Goal: Transaction & Acquisition: Purchase product/service

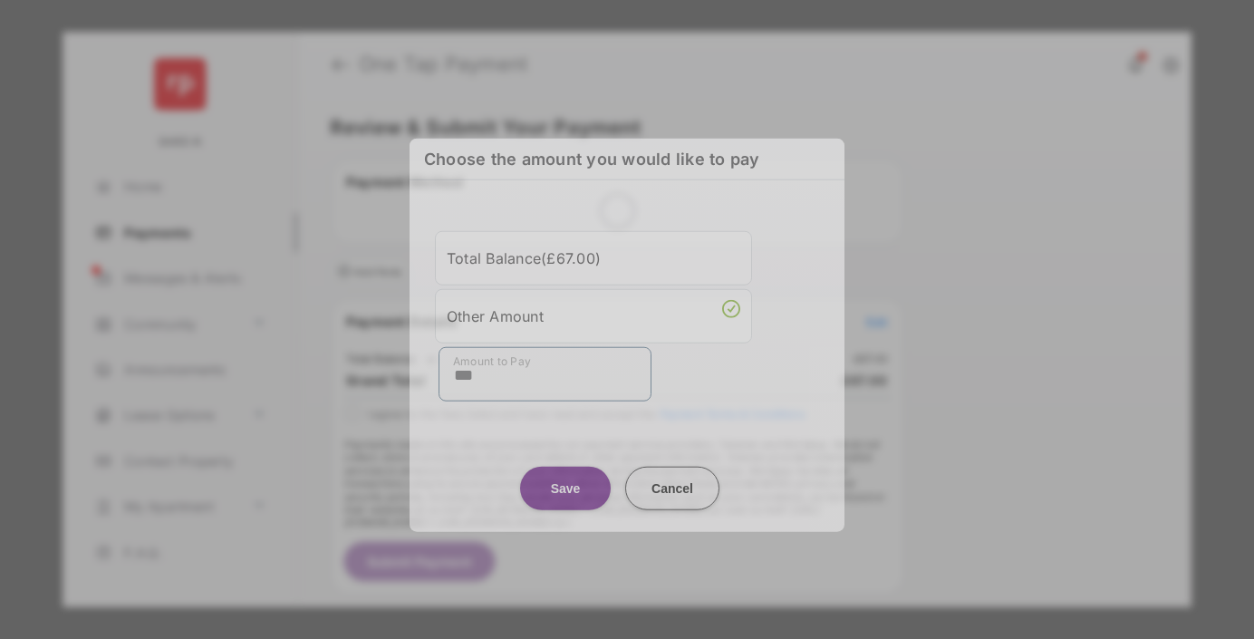
type input "***"
click at [565, 474] on button "Save" at bounding box center [565, 487] width 91 height 43
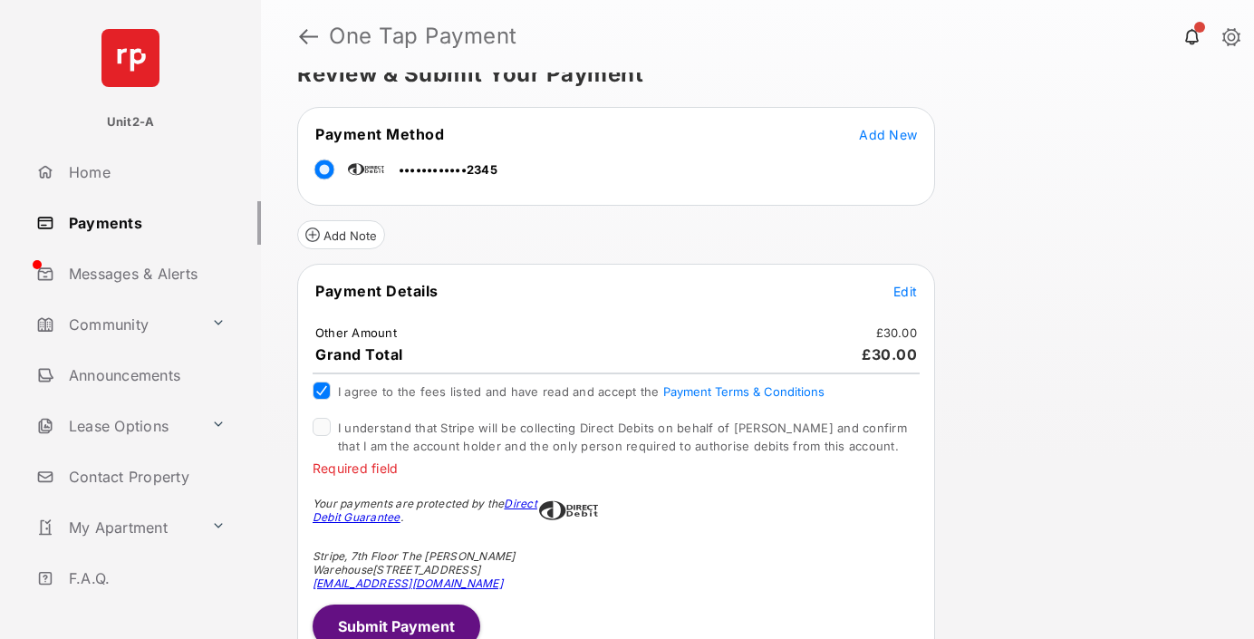
scroll to position [59, 0]
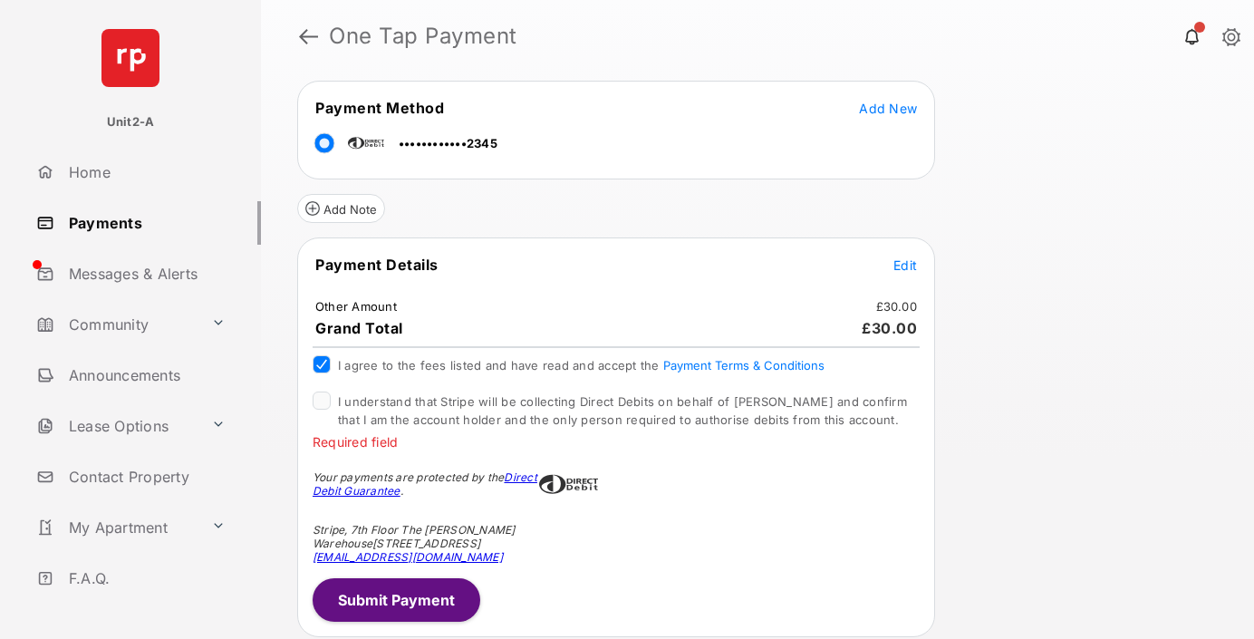
click at [313, 397] on div at bounding box center [322, 400] width 18 height 18
click at [395, 404] on span "I understand that Stripe will be collecting Direct Debits on behalf of [PERSON_…" at bounding box center [622, 410] width 569 height 33
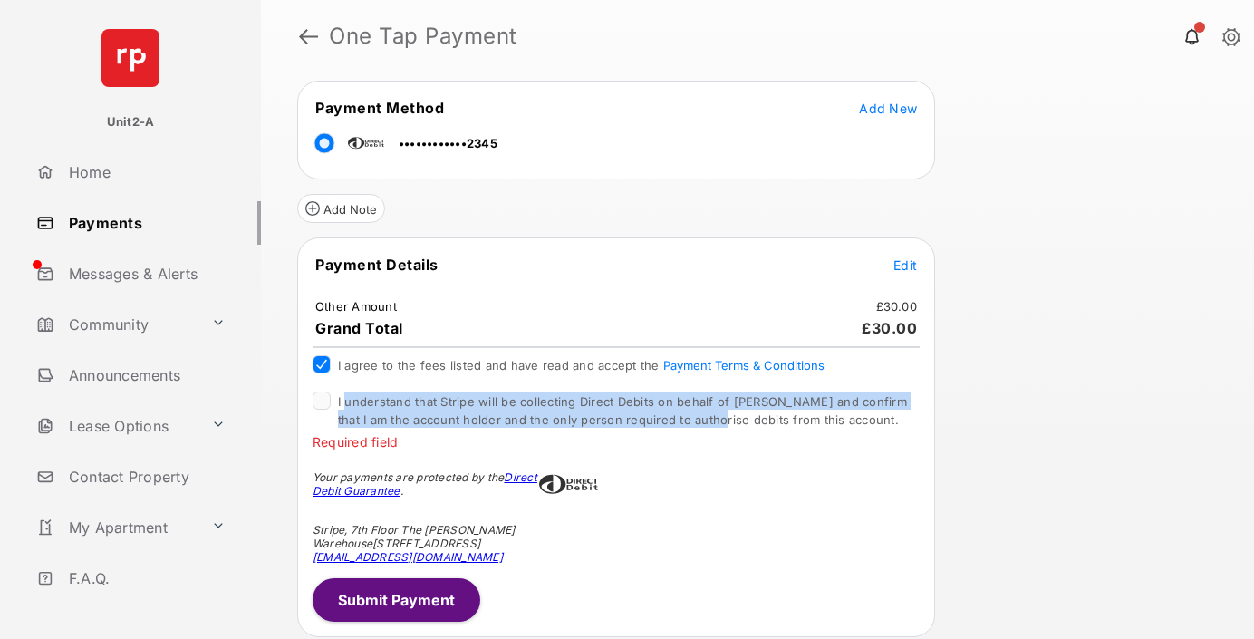
drag, startPoint x: 395, startPoint y: 404, endPoint x: 686, endPoint y: 418, distance: 291.2
click at [686, 418] on span "I understand that Stripe will be collecting Direct Debits on behalf of [PERSON_…" at bounding box center [622, 410] width 569 height 33
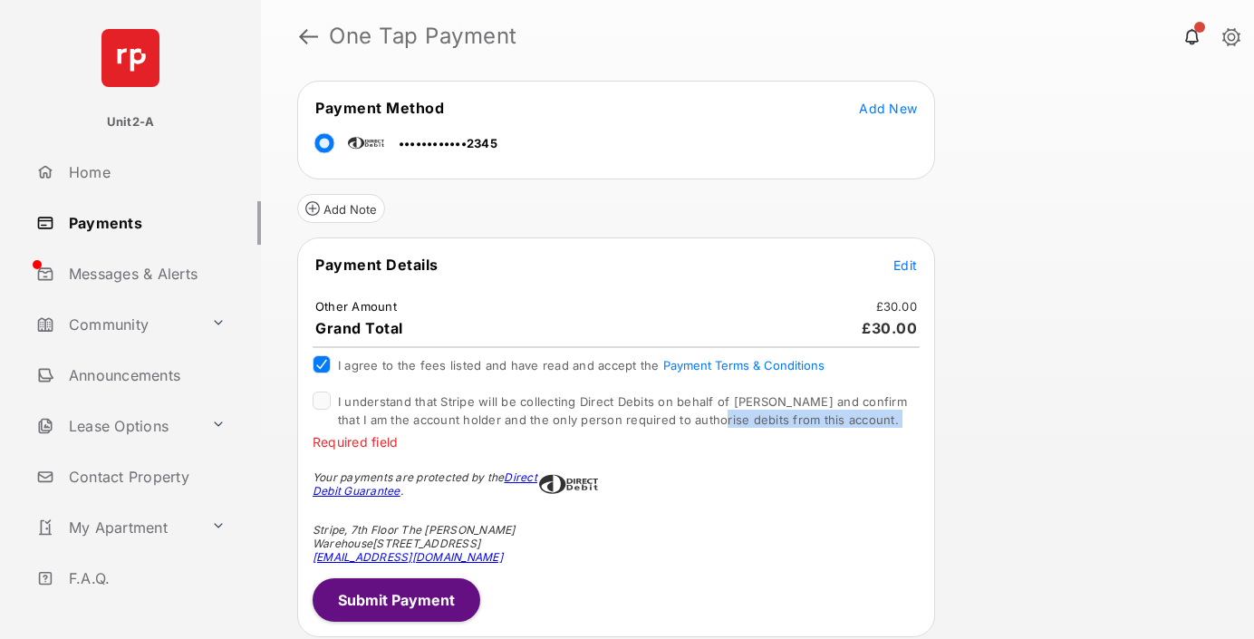
drag, startPoint x: 686, startPoint y: 418, endPoint x: 849, endPoint y: 422, distance: 163.2
click at [849, 422] on label "I understand that Stripe will be collecting Direct Debits on behalf of [PERSON_…" at bounding box center [629, 409] width 582 height 36
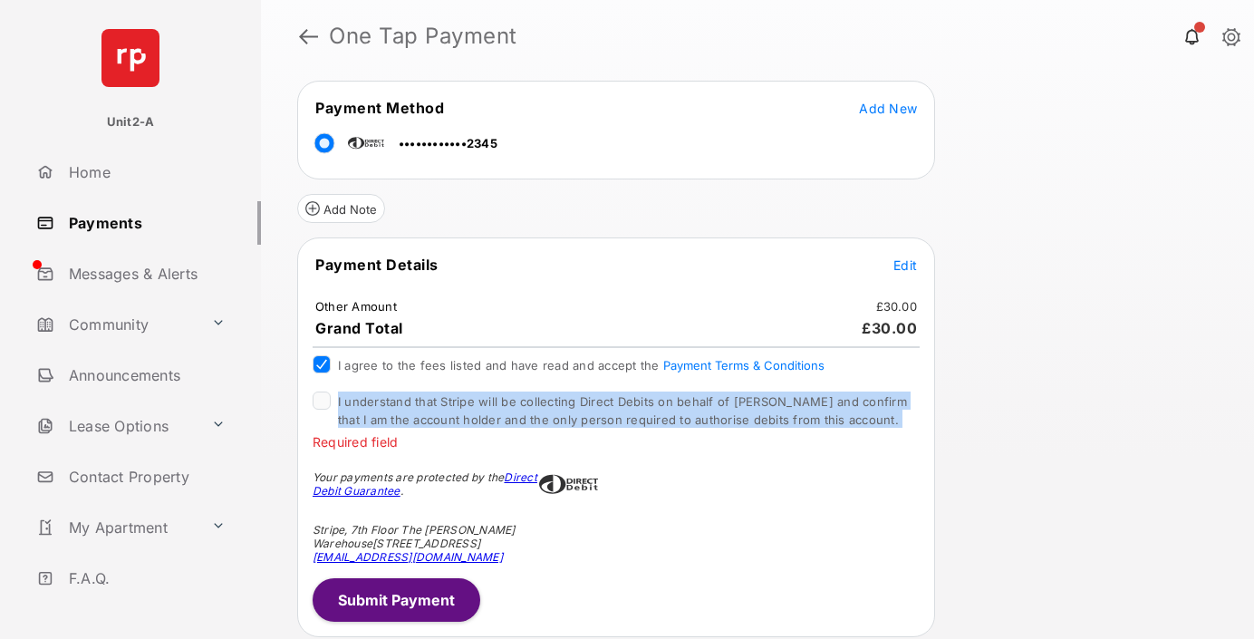
drag, startPoint x: 849, startPoint y: 422, endPoint x: 308, endPoint y: 406, distance: 541.2
click at [308, 406] on div "Payment Details Edit Other Amount £30.00 Grand Total £30.00 I agree to the fees…" at bounding box center [616, 437] width 638 height 400
click at [338, 404] on span "I understand that Stripe will be collecting Direct Debits on behalf of [PERSON_…" at bounding box center [622, 410] width 569 height 33
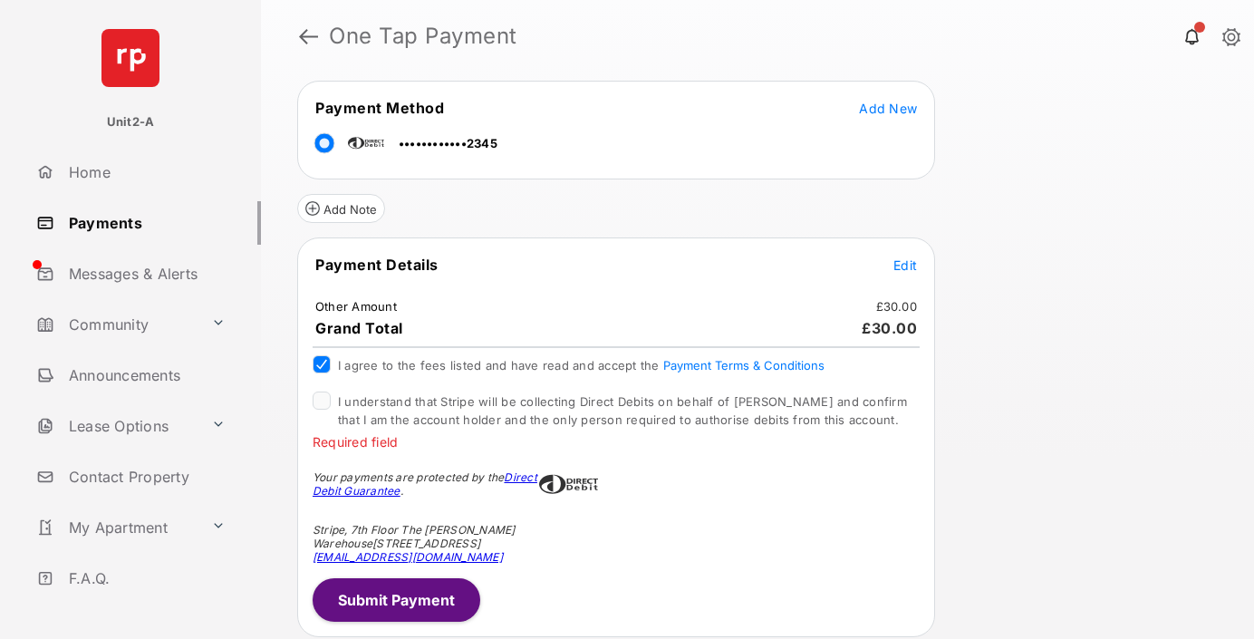
drag, startPoint x: 380, startPoint y: 588, endPoint x: 384, endPoint y: 596, distance: 9.3
click at [386, 596] on button "Submit Payment" at bounding box center [397, 599] width 168 height 43
click at [382, 574] on div "Payment Details Edit Other Amount £30.00 Grand Total £30.00 I agree to the fees…" at bounding box center [616, 437] width 638 height 400
click at [384, 600] on button "Submit Payment" at bounding box center [397, 599] width 168 height 43
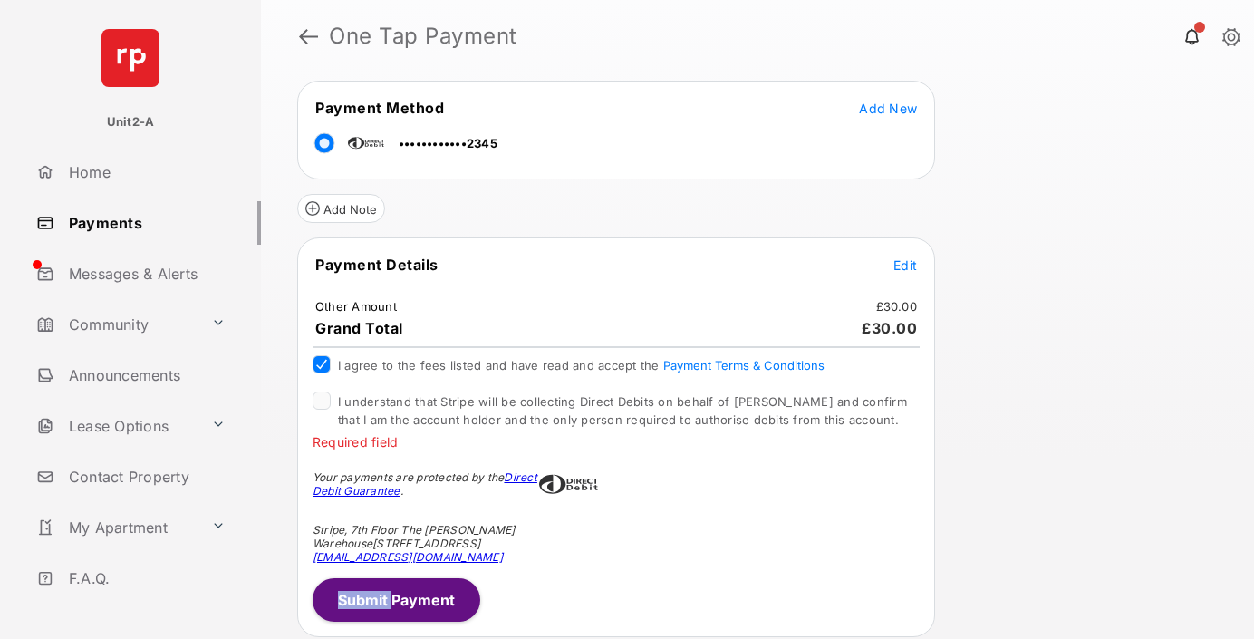
click at [384, 600] on button "Submit Payment" at bounding box center [397, 599] width 168 height 43
drag, startPoint x: 512, startPoint y: 596, endPoint x: 415, endPoint y: 594, distance: 97.0
click at [511, 599] on div "Payment Details Edit Other Amount £30.00 Grand Total £30.00 I agree to the fees…" at bounding box center [616, 437] width 638 height 400
click at [391, 594] on button "Submit Payment" at bounding box center [397, 599] width 168 height 43
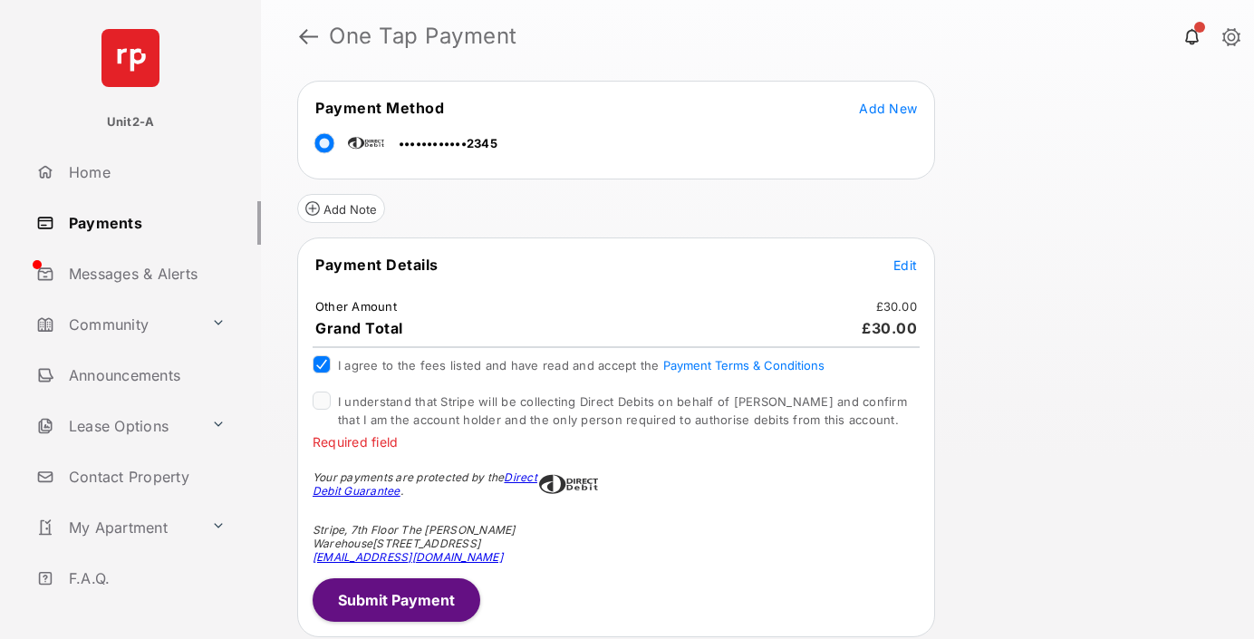
click at [392, 594] on button "Submit Payment" at bounding box center [397, 599] width 168 height 43
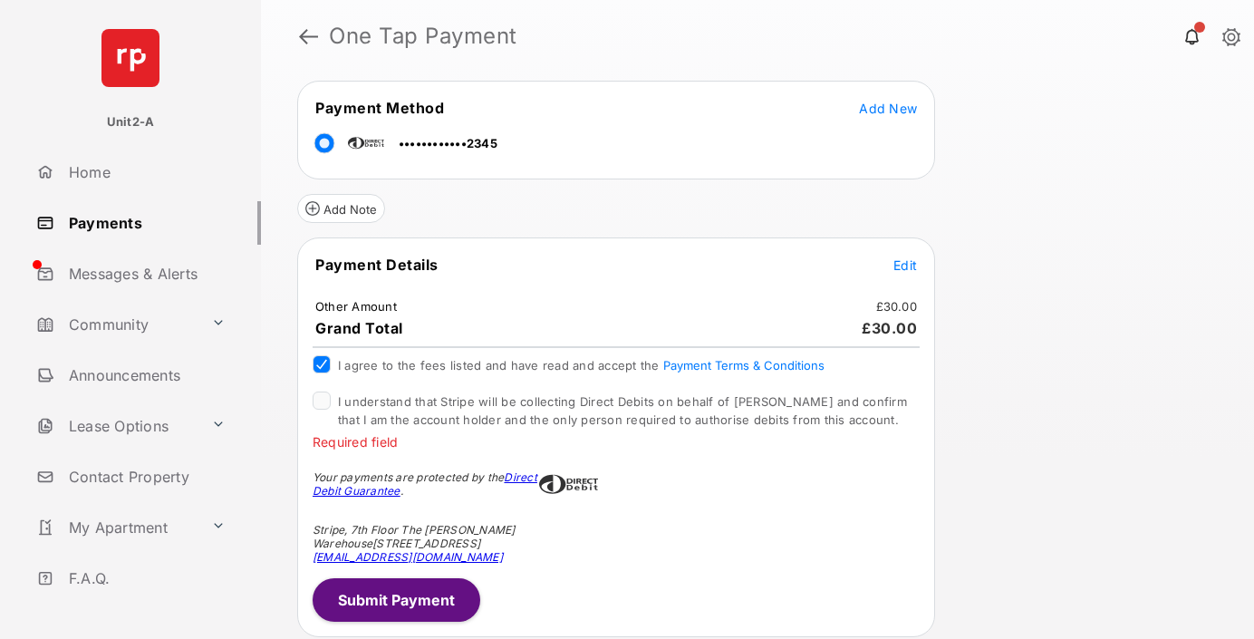
click at [392, 594] on button "Submit Payment" at bounding box center [397, 599] width 168 height 43
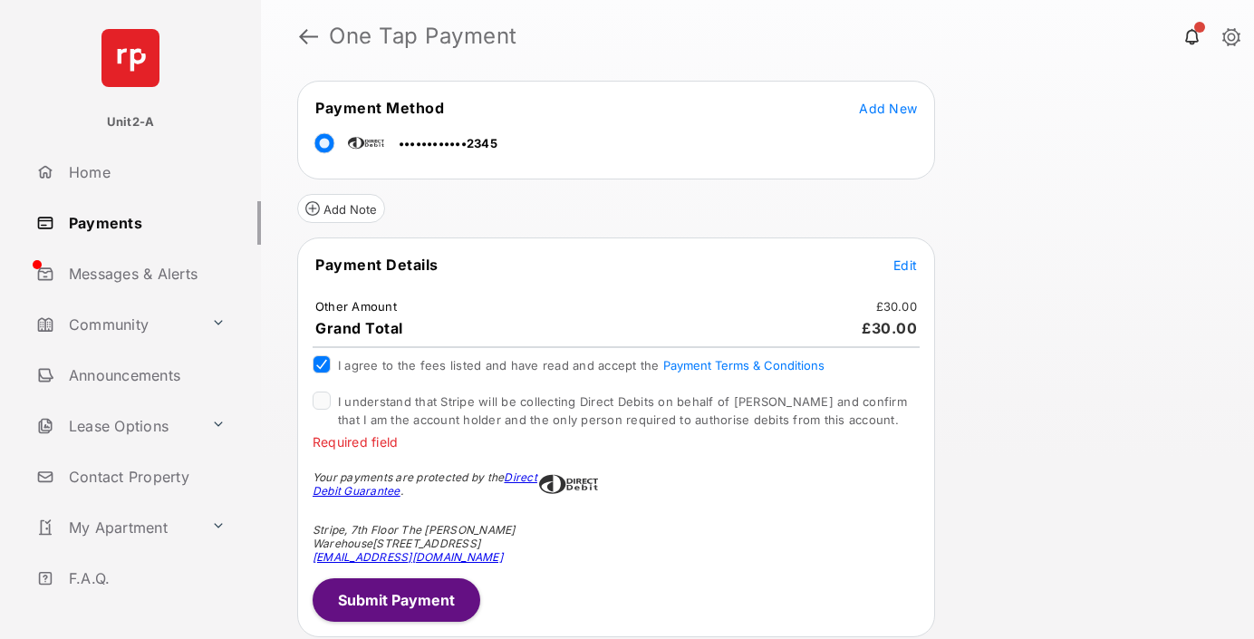
click at [392, 594] on button "Submit Payment" at bounding box center [397, 599] width 168 height 43
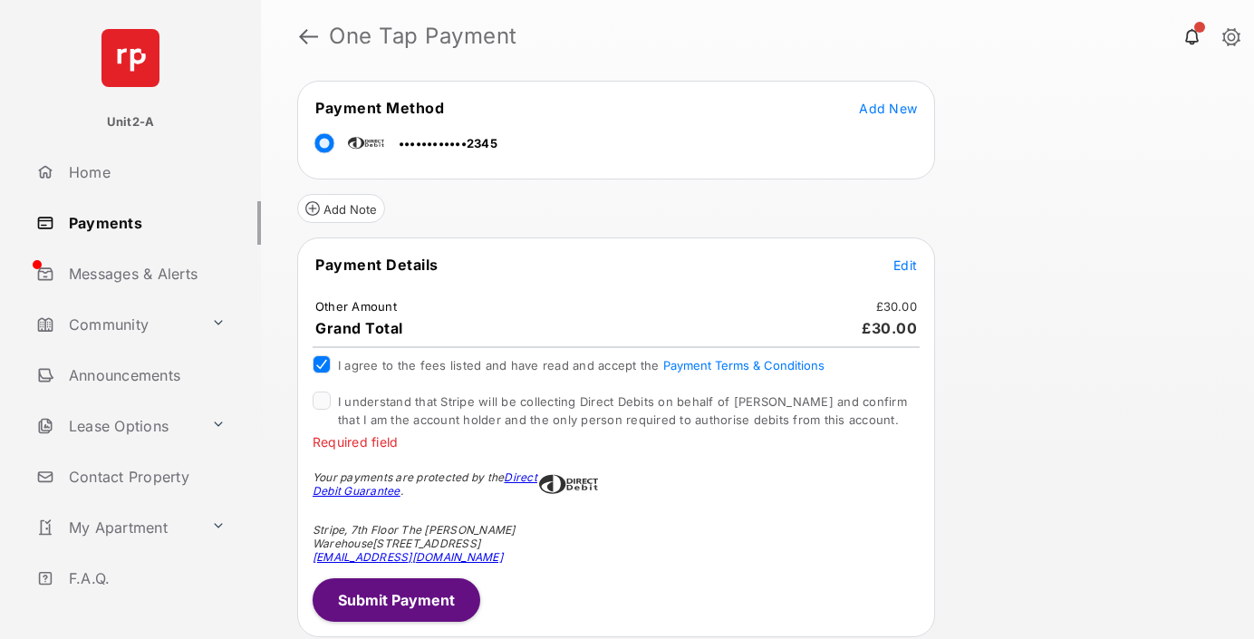
click at [392, 594] on button "Submit Payment" at bounding box center [397, 599] width 168 height 43
click at [907, 264] on span "Edit" at bounding box center [905, 264] width 24 height 15
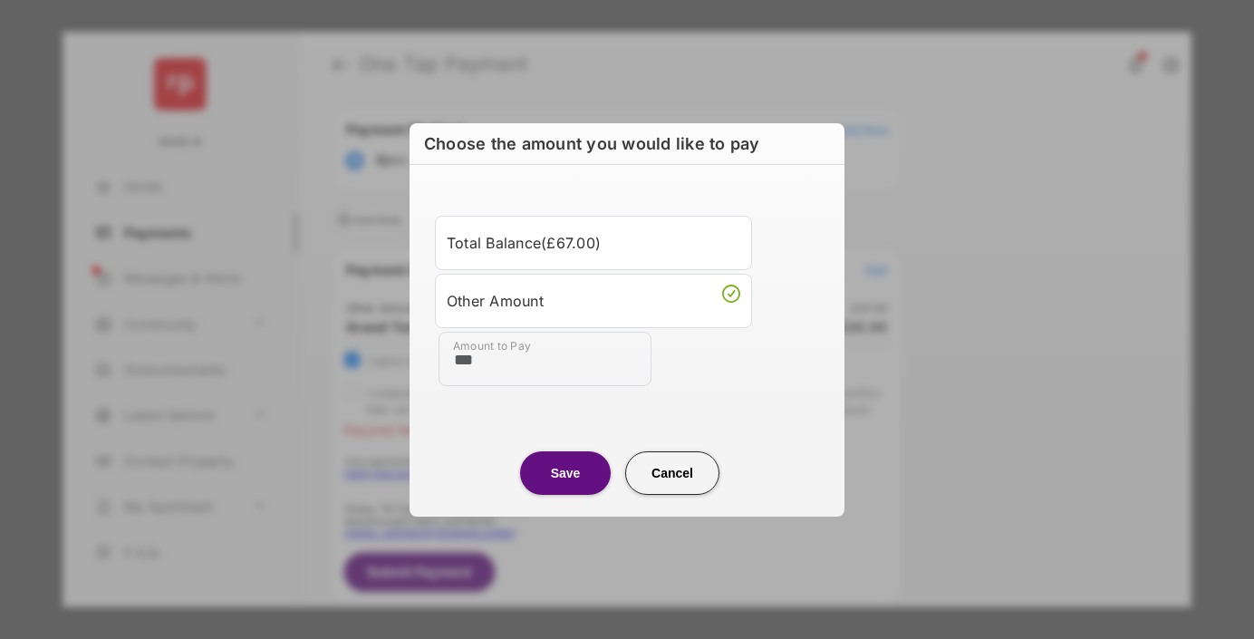
click at [560, 448] on center "Save Cancel" at bounding box center [626, 466] width 391 height 58
click at [561, 463] on button "Save" at bounding box center [565, 472] width 91 height 43
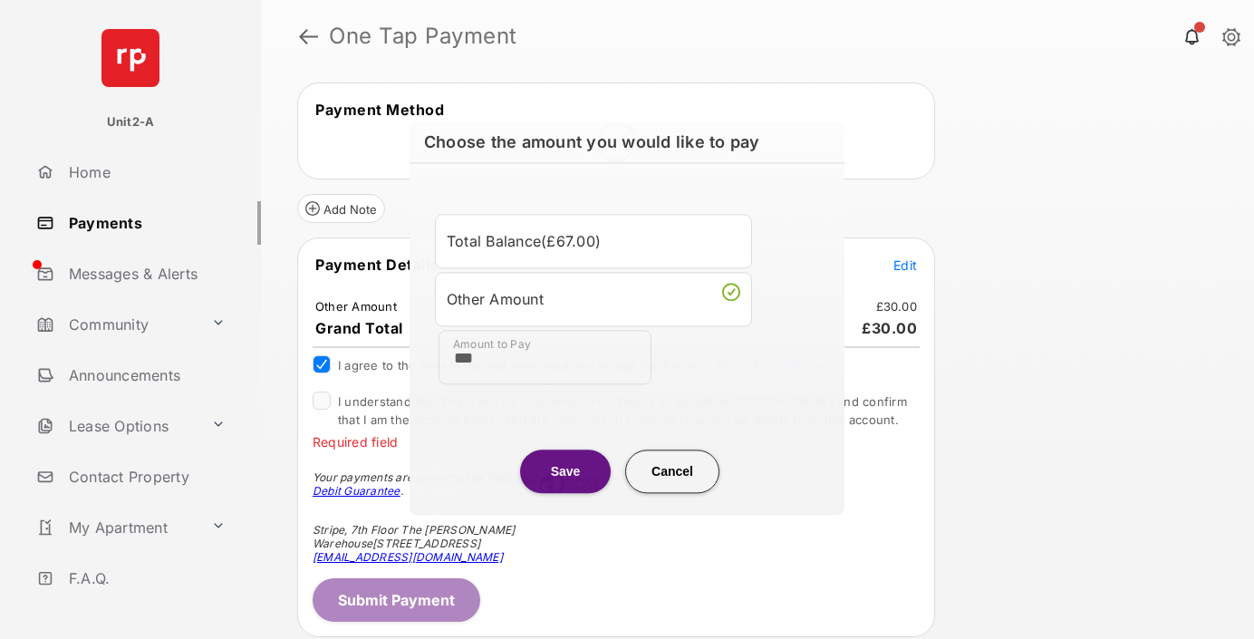
scroll to position [57, 0]
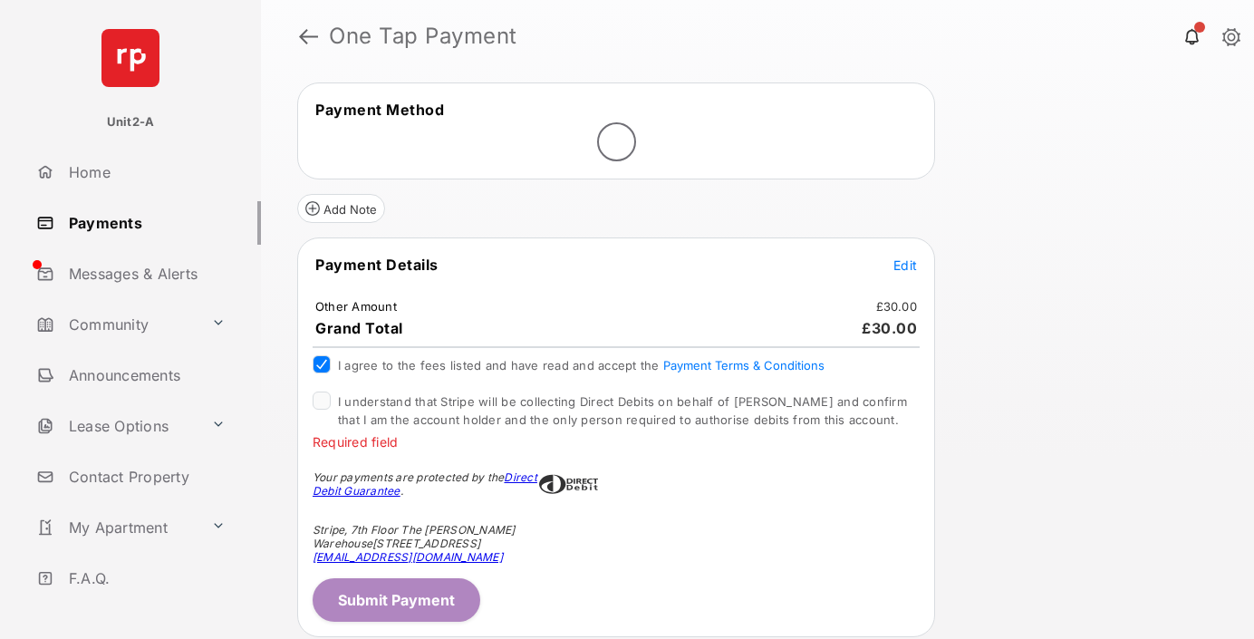
click at [414, 600] on button "Submit Payment" at bounding box center [397, 599] width 168 height 43
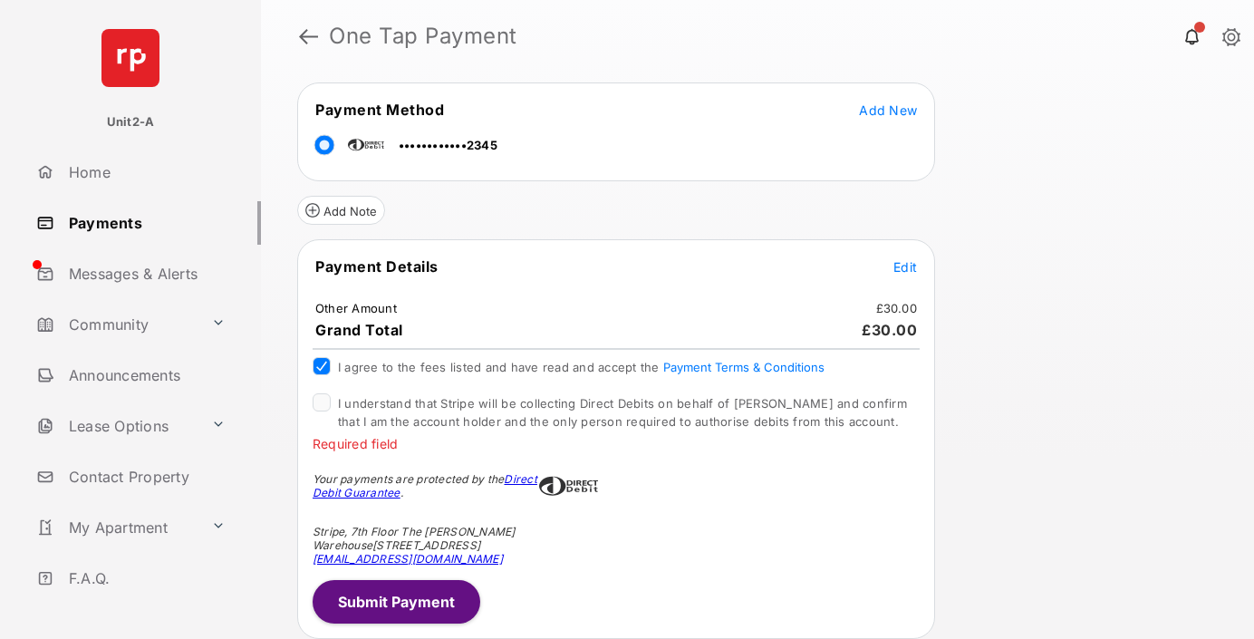
click at [414, 600] on button "Submit Payment" at bounding box center [397, 601] width 168 height 43
click at [417, 598] on button "Submit Payment" at bounding box center [397, 601] width 168 height 43
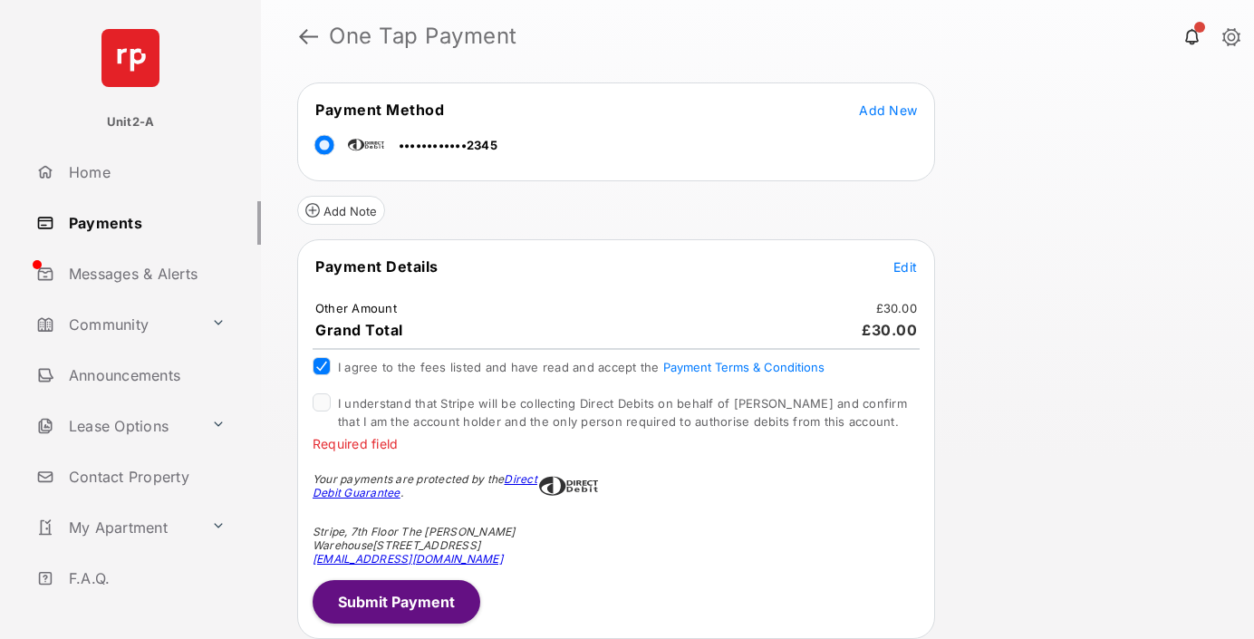
click at [445, 596] on button "Submit Payment" at bounding box center [397, 601] width 168 height 43
